Goal: Task Accomplishment & Management: Use online tool/utility

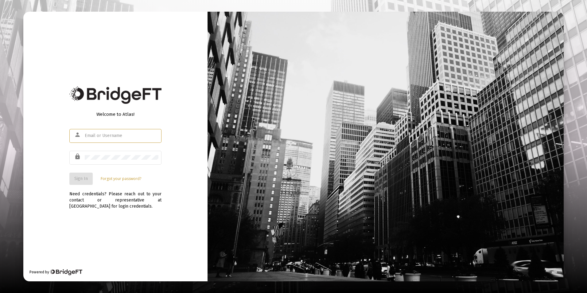
click at [120, 135] on input "text" at bounding box center [122, 135] width 74 height 5
type input "[PERSON_NAME][EMAIL_ADDRESS][DOMAIN_NAME]"
click at [90, 178] on button "Sign In" at bounding box center [80, 179] width 23 height 12
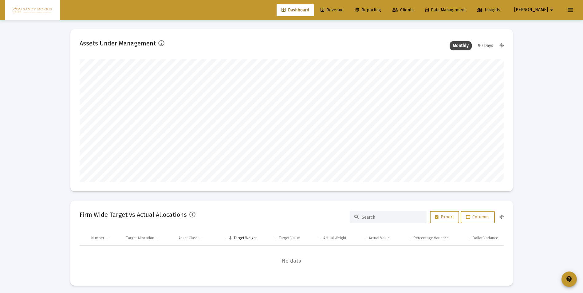
scroll to position [123, 424]
click at [343, 10] on span "Revenue" at bounding box center [331, 9] width 23 height 5
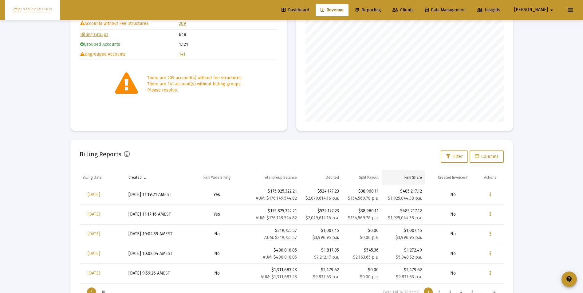
scroll to position [123, 198]
click at [547, 8] on span "[PERSON_NAME]" at bounding box center [531, 9] width 34 height 5
click at [544, 40] on button "Logout" at bounding box center [547, 40] width 37 height 15
